Goal: Find contact information: Find contact information

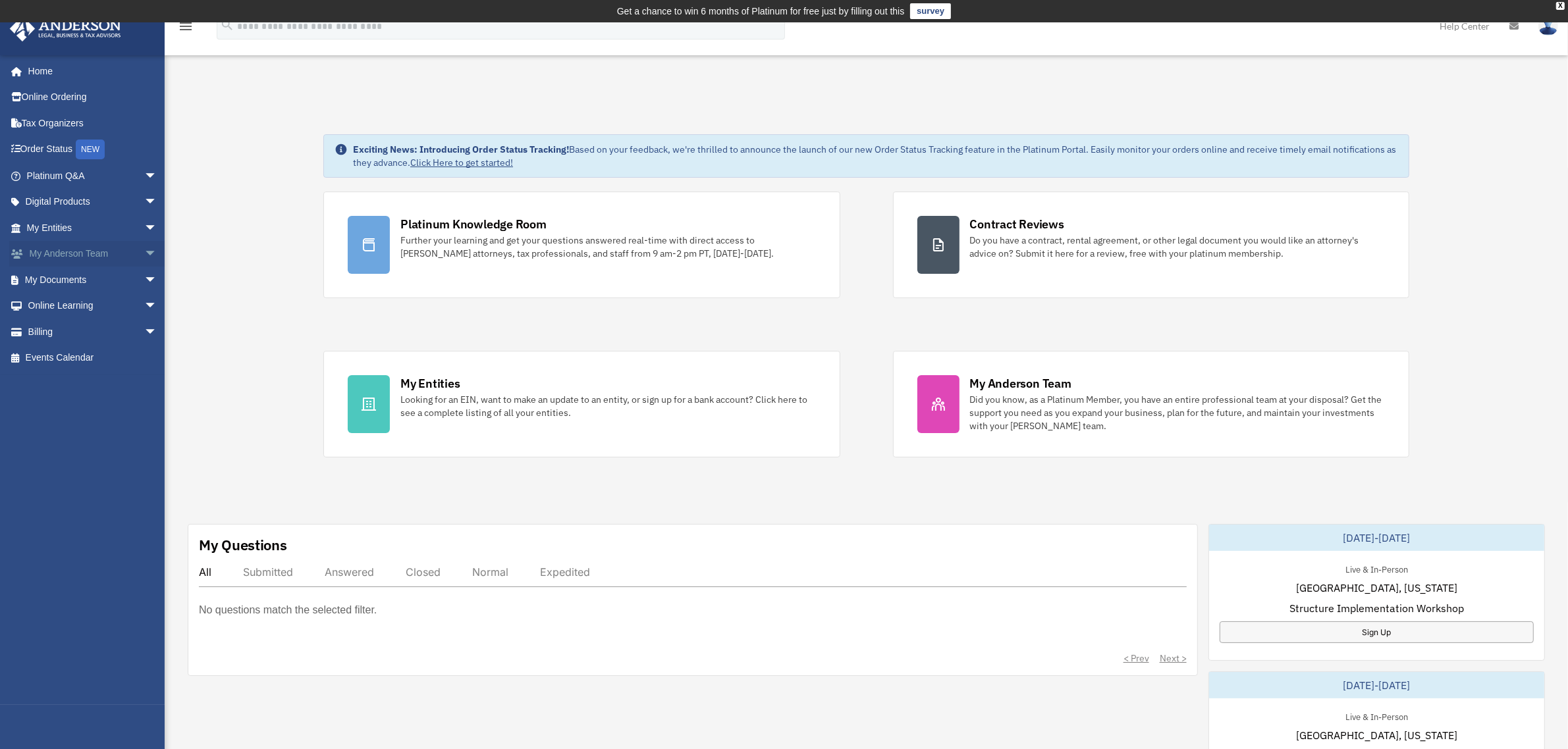
click at [74, 254] on link "My Anderson Team arrow_drop_down" at bounding box center [93, 254] width 168 height 26
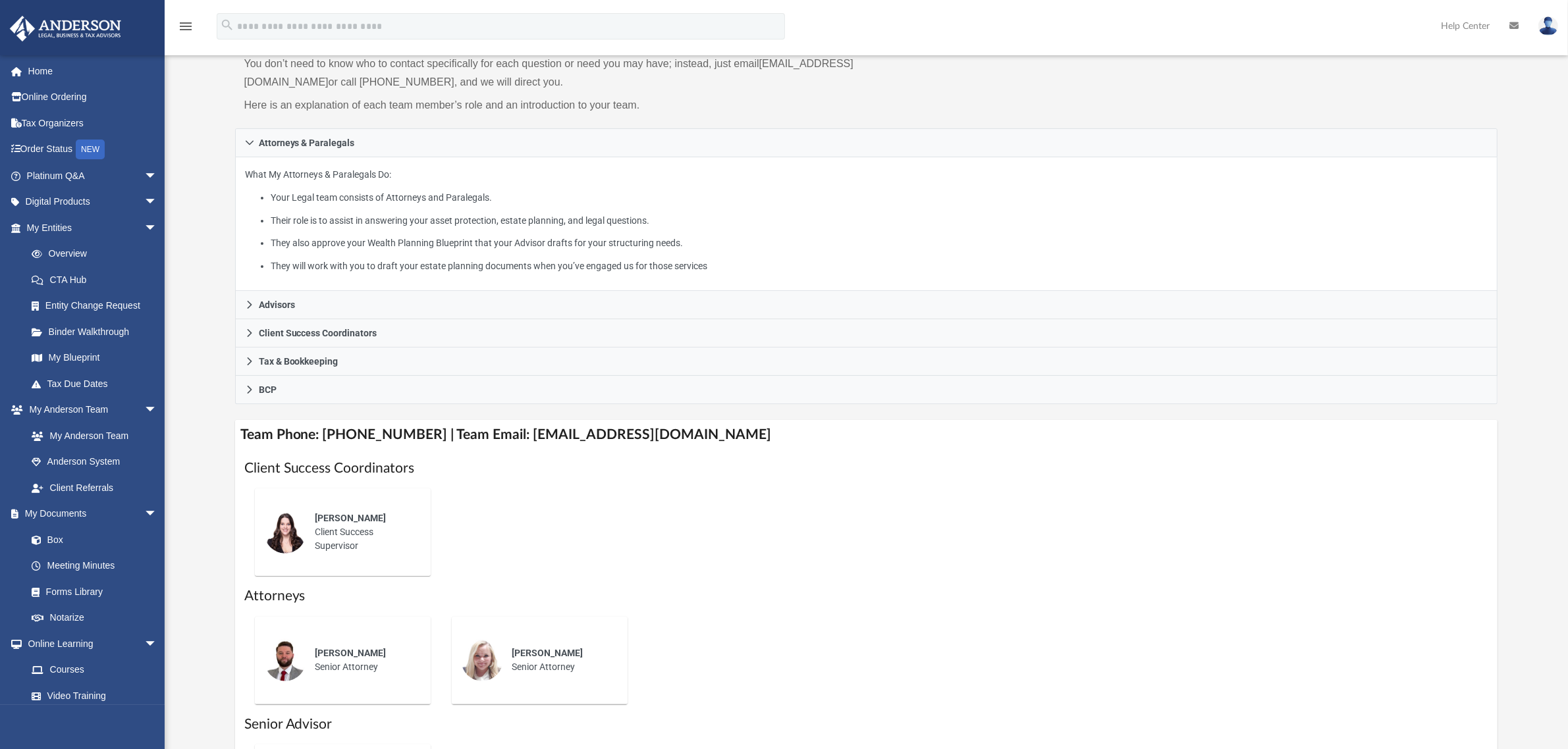
scroll to position [165, 0]
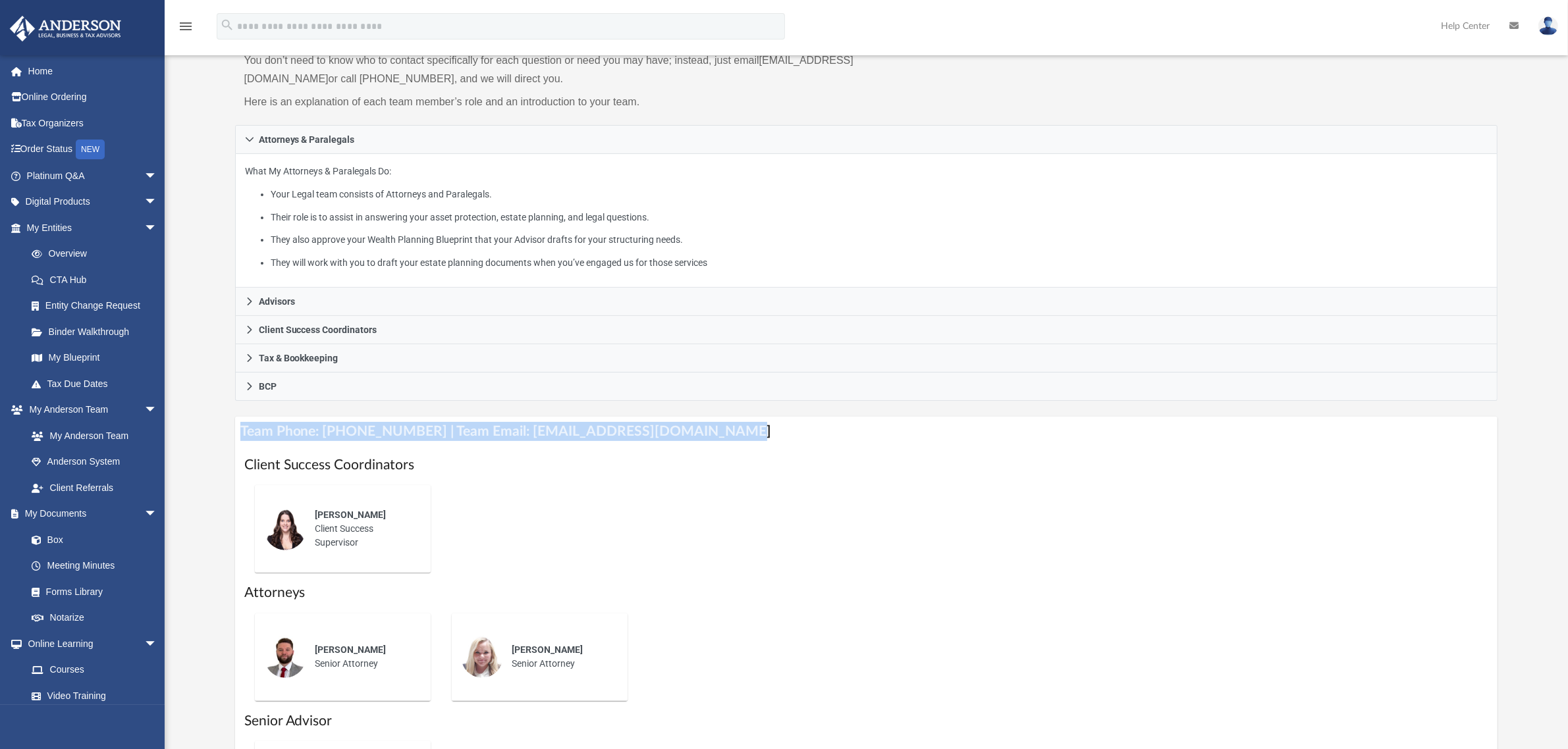
drag, startPoint x: 718, startPoint y: 412, endPoint x: 239, endPoint y: 419, distance: 479.1
click at [239, 419] on h4 "Team Phone: [PHONE_NUMBER] | Team Email: [EMAIL_ADDRESS][DOMAIN_NAME]" at bounding box center [866, 431] width 1263 height 30
copy h4 "Team Phone: [PHONE_NUMBER] | Team Email: [EMAIL_ADDRESS][DOMAIN_NAME]"
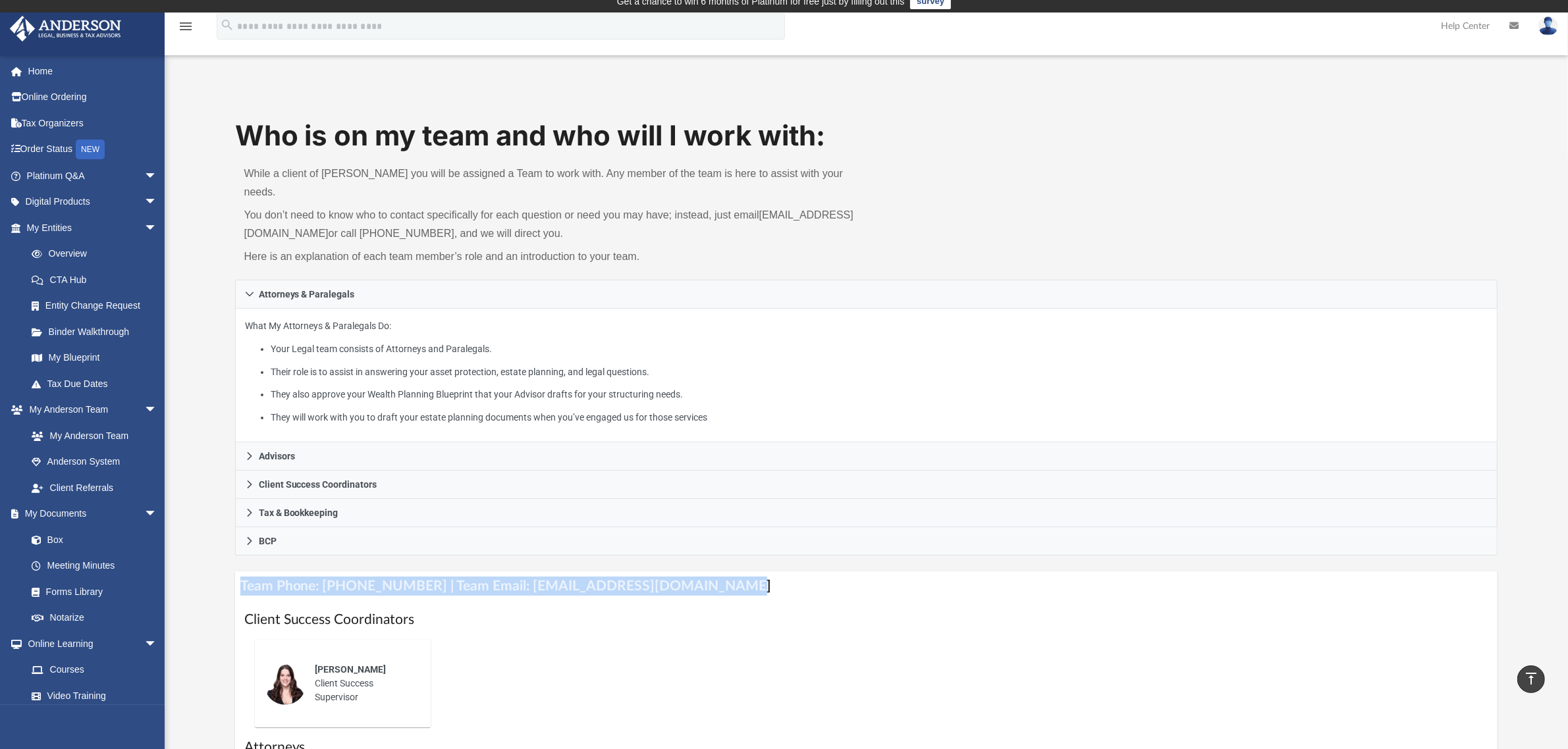
scroll to position [0, 0]
